Goal: Download file/media

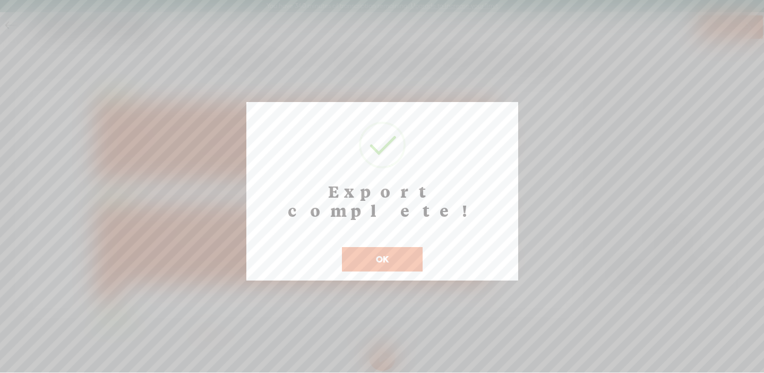
click at [367, 247] on button "OK" at bounding box center [382, 259] width 81 height 24
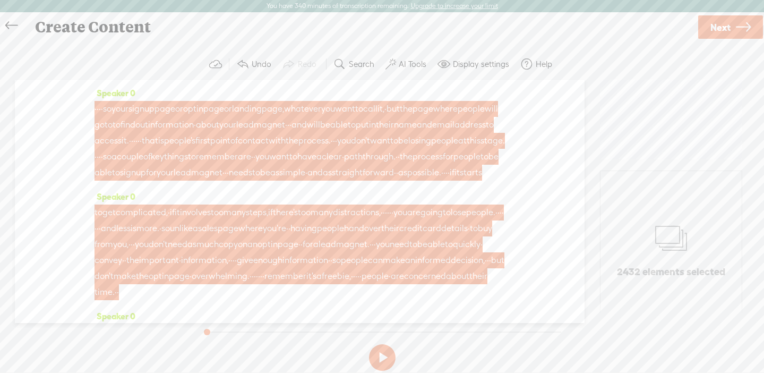
click at [398, 149] on span "be" at bounding box center [403, 141] width 10 height 16
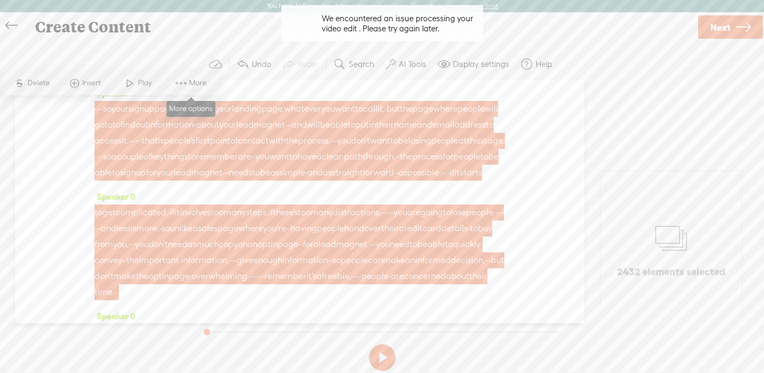
click at [194, 79] on span "More" at bounding box center [199, 83] width 20 height 11
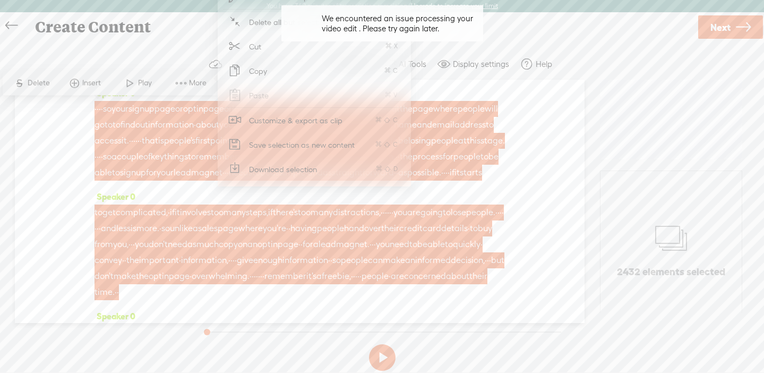
click at [281, 165] on span "Download selection" at bounding box center [283, 169] width 110 height 24
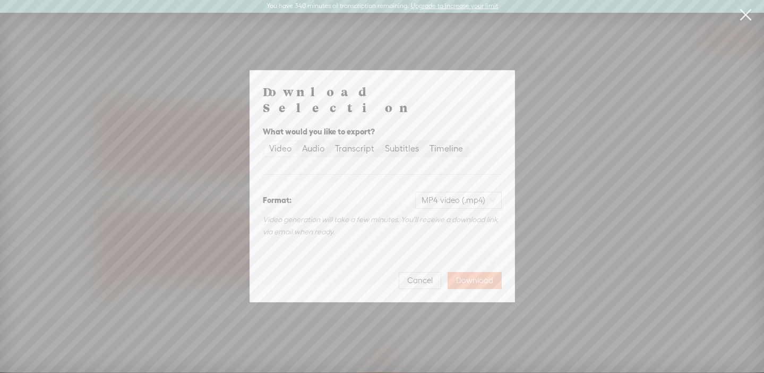
click at [482, 275] on span "Download" at bounding box center [474, 280] width 37 height 11
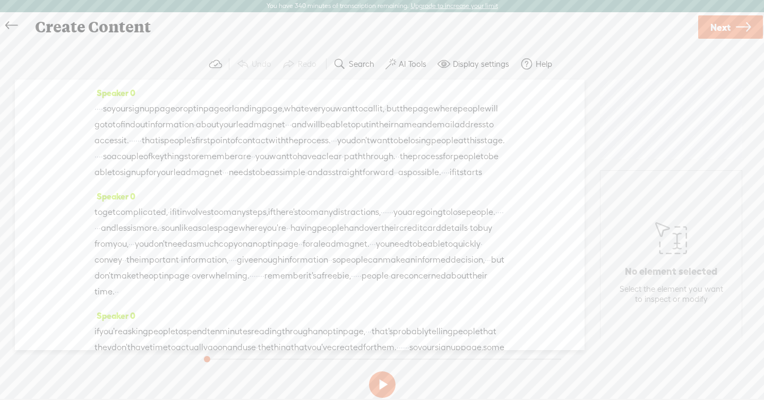
click at [408, 149] on span "losing" at bounding box center [419, 141] width 23 height 16
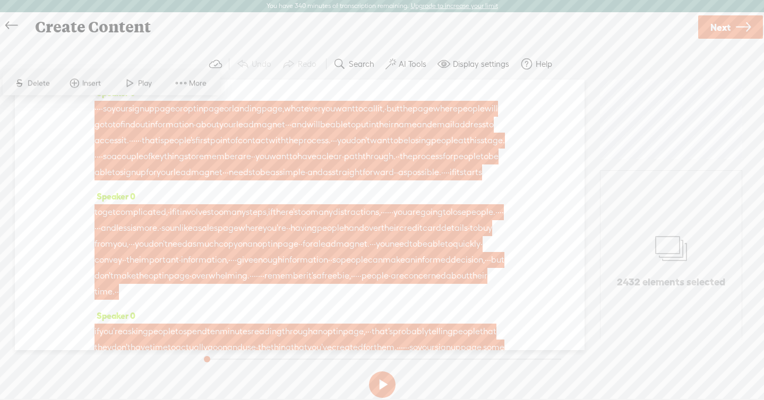
click at [193, 89] on span "More" at bounding box center [191, 83] width 53 height 19
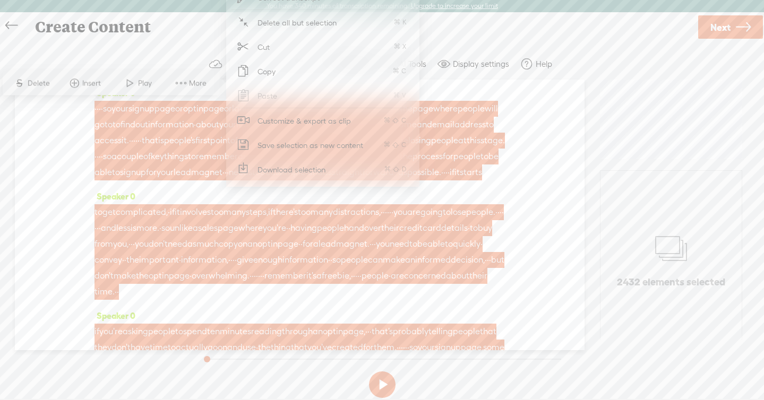
click at [254, 168] on span "Download selection" at bounding box center [292, 170] width 110 height 24
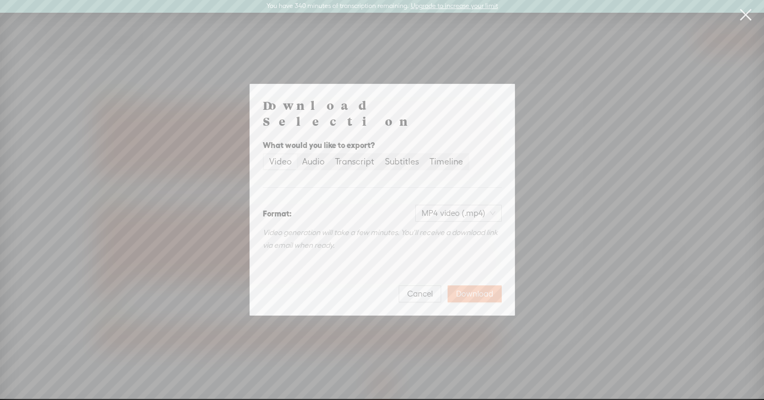
click at [469, 289] on span "Download" at bounding box center [474, 294] width 37 height 11
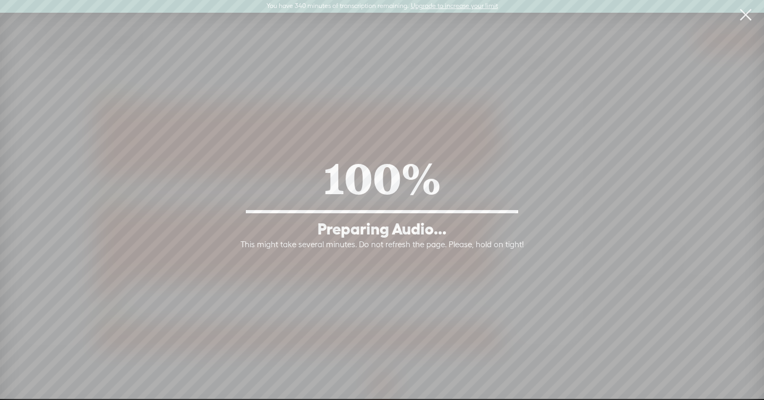
click at [407, 11] on div "100% Preparing Audio... This might take several minutes. Do not refresh the pag…" at bounding box center [382, 199] width 764 height 399
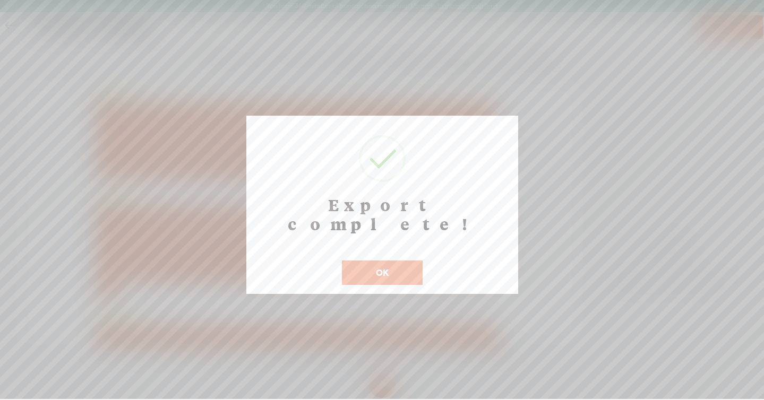
click at [390, 261] on button "OK" at bounding box center [382, 273] width 81 height 24
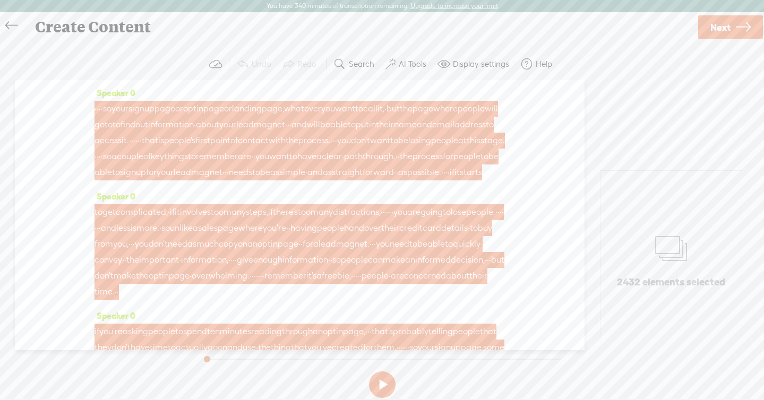
click at [322, 165] on span "a" at bounding box center [318, 157] width 5 height 16
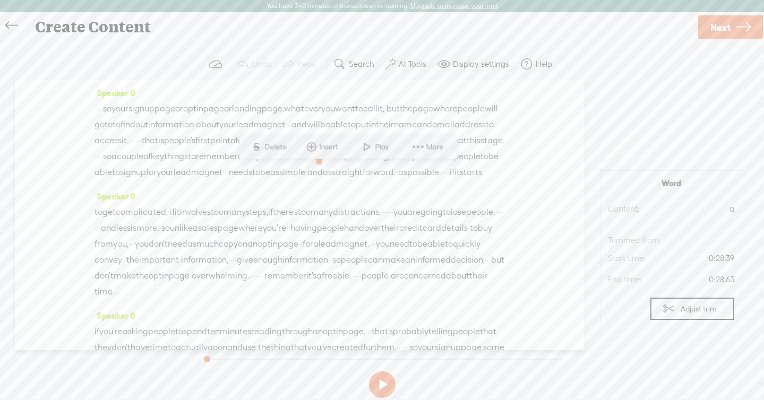
click at [144, 115] on span "sign" at bounding box center [136, 109] width 16 height 16
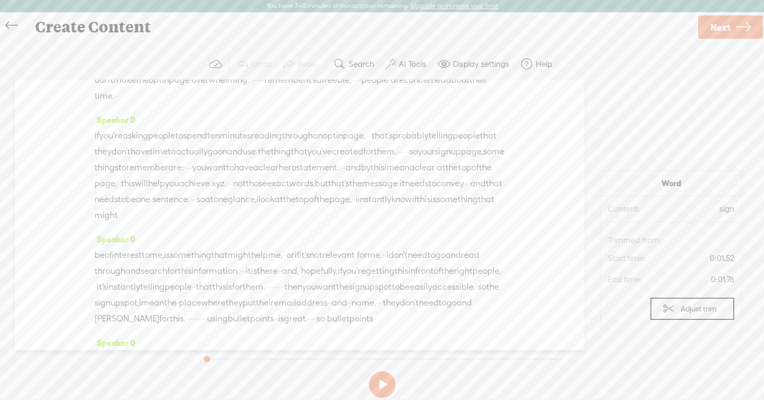
scroll to position [231, 0]
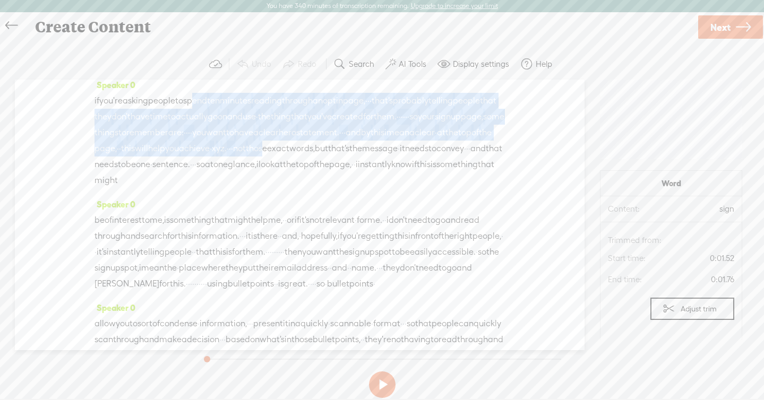
drag, startPoint x: 209, startPoint y: 149, endPoint x: 230, endPoint y: 211, distance: 65.1
click at [230, 188] on div "if you're asking people to spend ten minutes reading through an opt in page, · …" at bounding box center [300, 141] width 410 height 96
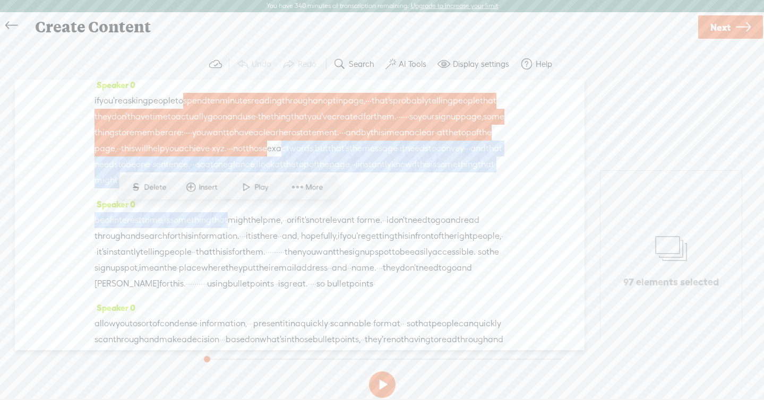
drag, startPoint x: 253, startPoint y: 215, endPoint x: 253, endPoint y: 280, distance: 65.3
click at [253, 280] on div "Speaker 0 · · · · so your sign up page or opt in page or landing page, whatever…" at bounding box center [300, 215] width 570 height 271
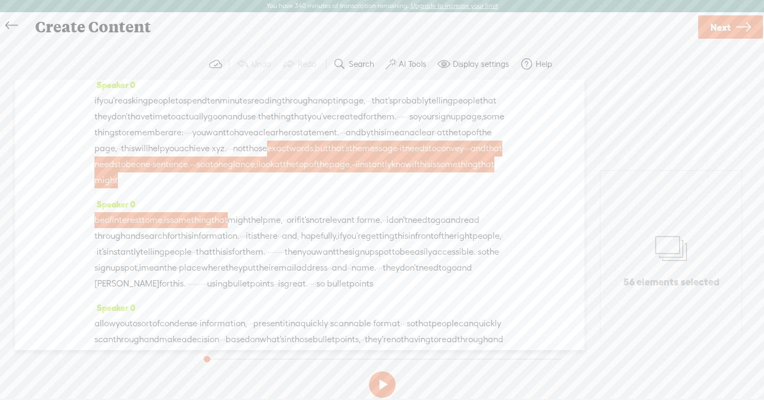
scroll to position [0, 0]
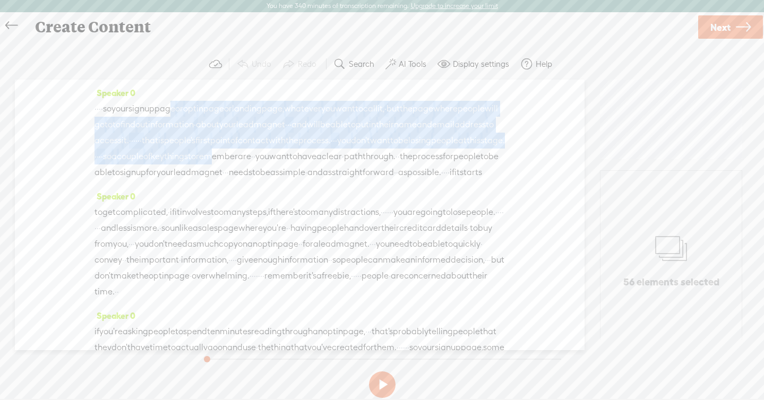
drag, startPoint x: 199, startPoint y: 105, endPoint x: 206, endPoint y: 171, distance: 67.3
click at [206, 171] on div "· · · · so your sign up page or opt in page or landing page, whatever you want …" at bounding box center [300, 141] width 410 height 80
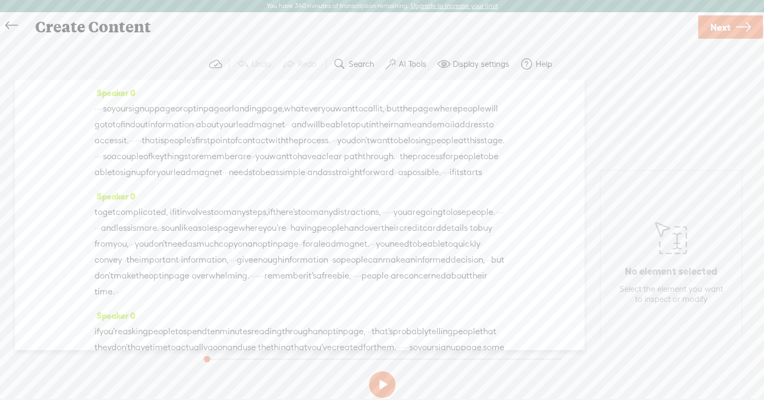
click at [454, 132] on span "address" at bounding box center [469, 125] width 31 height 16
click at [414, 65] on label "AI Tools" at bounding box center [413, 64] width 28 height 11
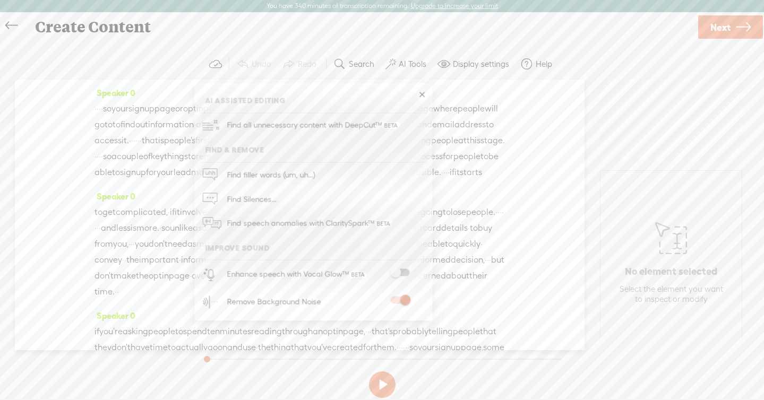
click at [405, 271] on span at bounding box center [399, 272] width 19 height 7
click at [369, 133] on span "in" at bounding box center [372, 125] width 7 height 16
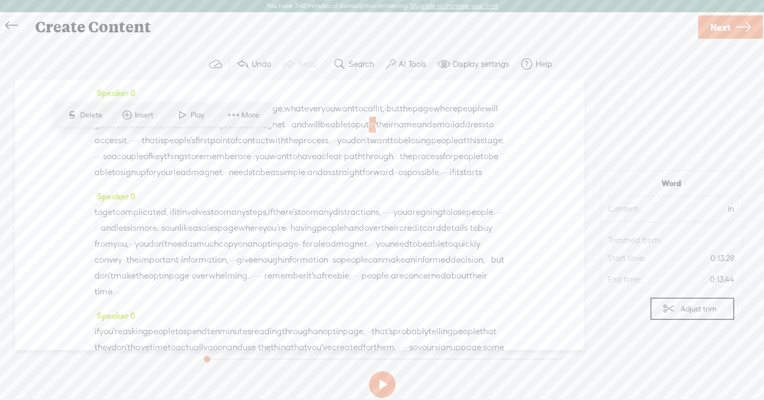
click at [390, 149] on span "to" at bounding box center [394, 141] width 8 height 16
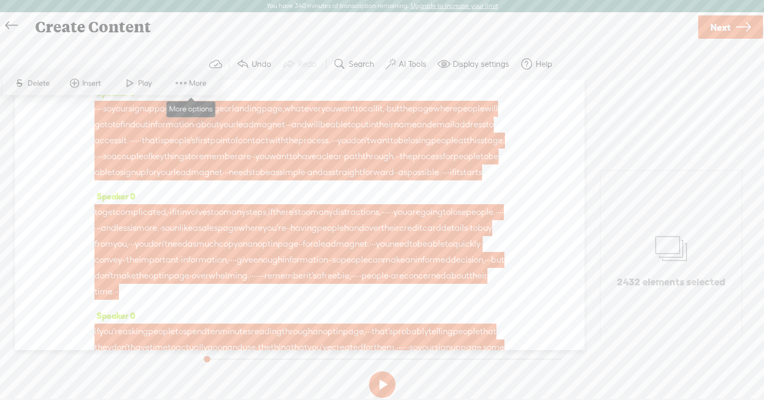
click at [198, 80] on span "More" at bounding box center [199, 83] width 20 height 11
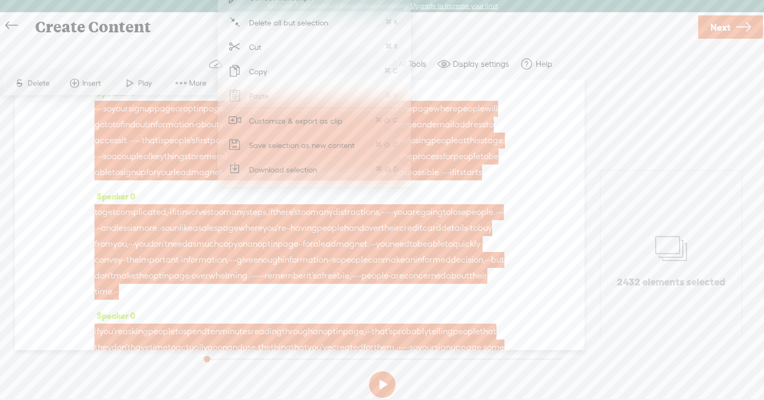
click at [260, 172] on span "Download selection" at bounding box center [283, 170] width 110 height 24
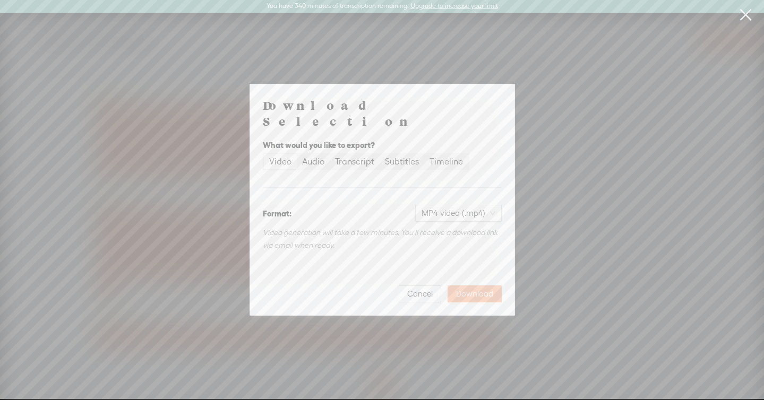
click at [469, 289] on span "Download" at bounding box center [474, 294] width 37 height 11
